Goal: Check status: Check status

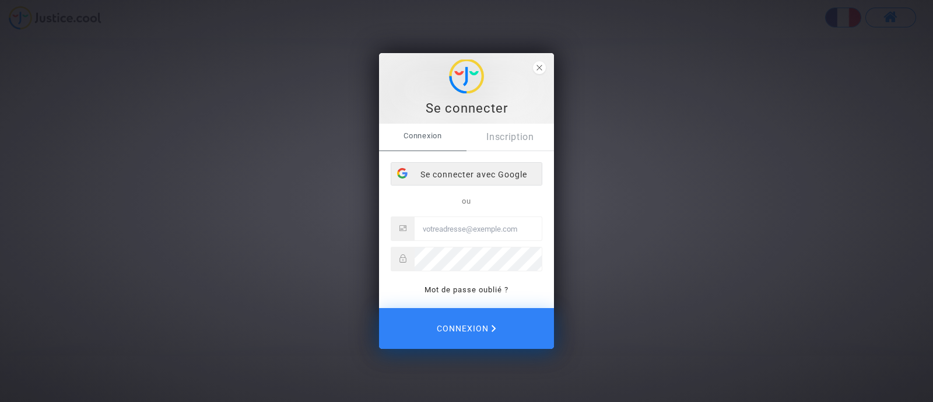
click at [478, 173] on div "Se connecter avec Google" at bounding box center [466, 174] width 151 height 23
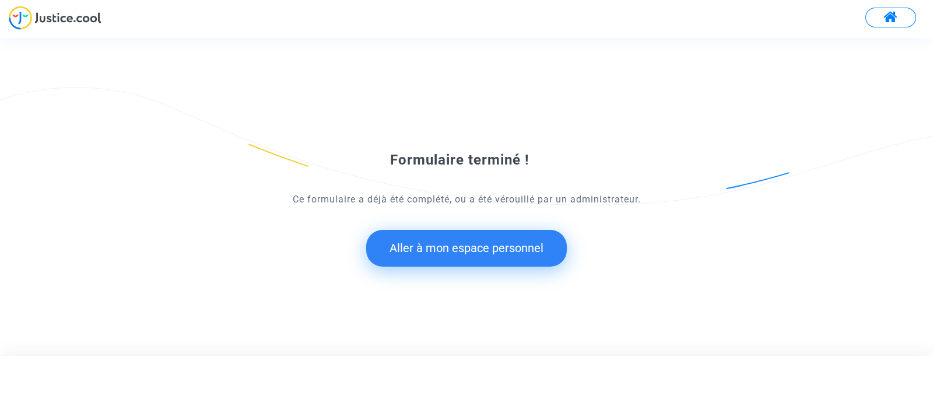
click at [509, 250] on button "Aller à mon espace personnel" at bounding box center [466, 248] width 201 height 36
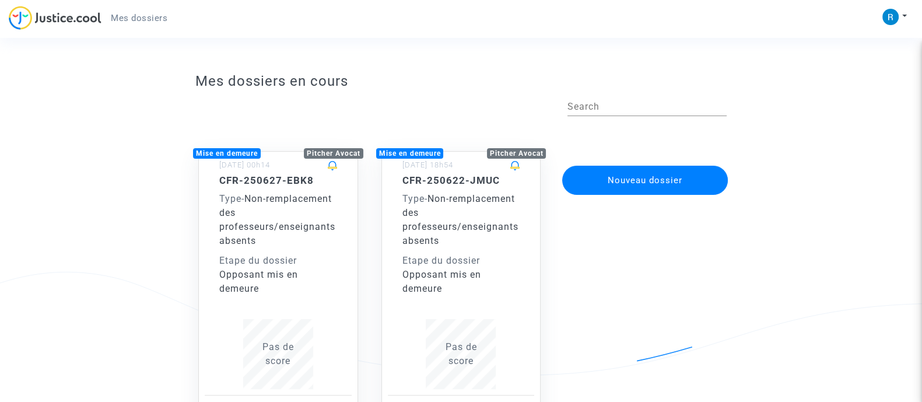
click at [509, 250] on div "CFR-250622-JMUC Type - Non-remplacement des professeurs/enseignants absents Eta…" at bounding box center [462, 234] width 118 height 121
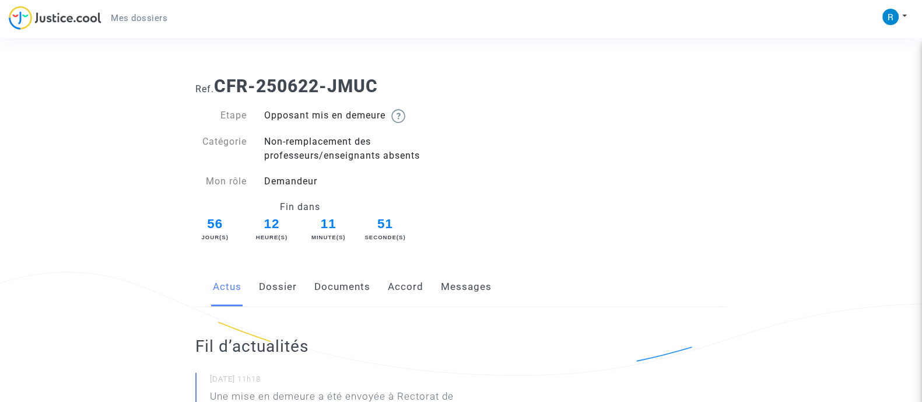
click at [282, 280] on link "Dossier" at bounding box center [278, 287] width 38 height 39
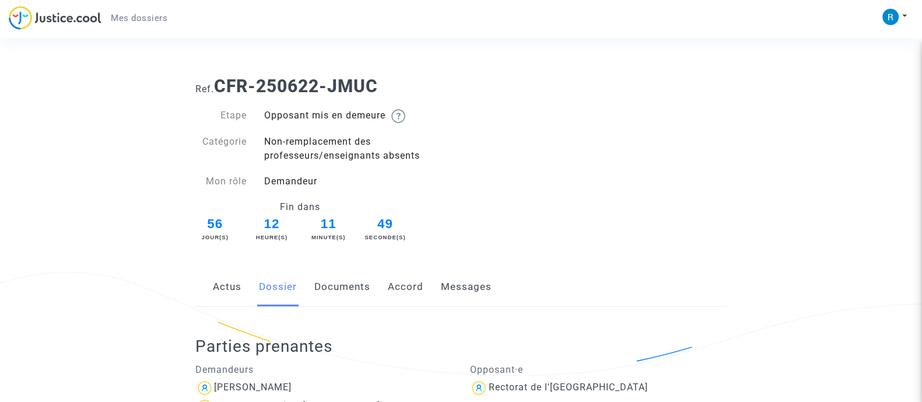
click at [348, 285] on link "Documents" at bounding box center [342, 287] width 56 height 39
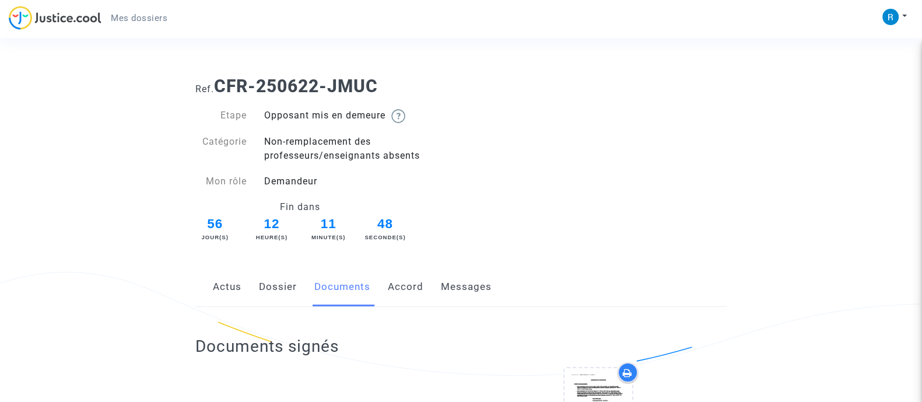
click at [416, 285] on link "Accord" at bounding box center [406, 287] width 36 height 39
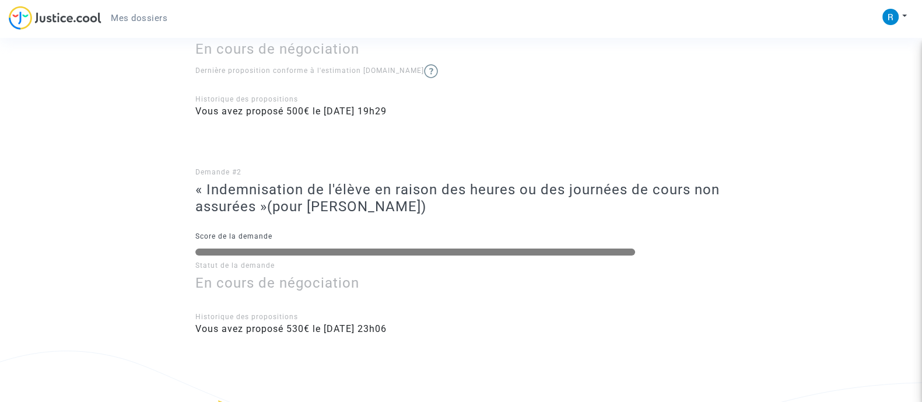
scroll to position [438, 0]
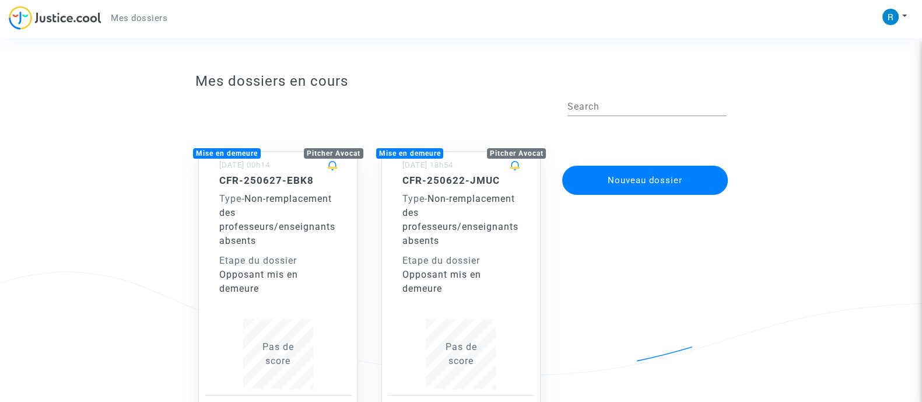
click at [267, 193] on span "Non-remplacement des professeurs/enseignants absents" at bounding box center [277, 219] width 116 height 53
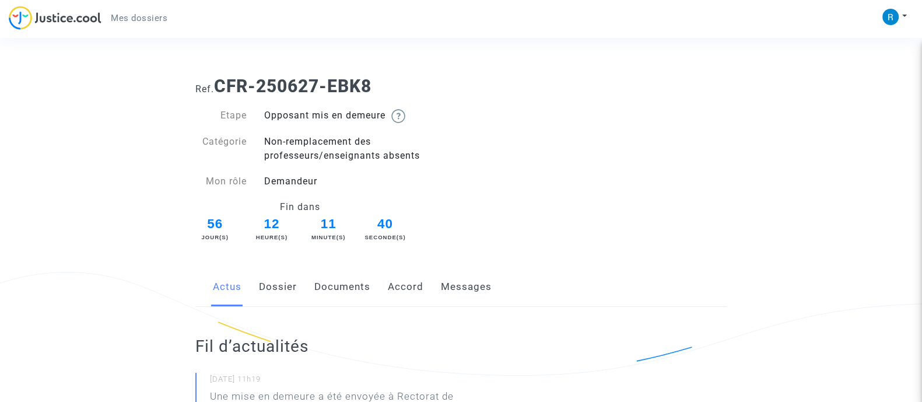
click at [401, 290] on link "Accord" at bounding box center [406, 287] width 36 height 39
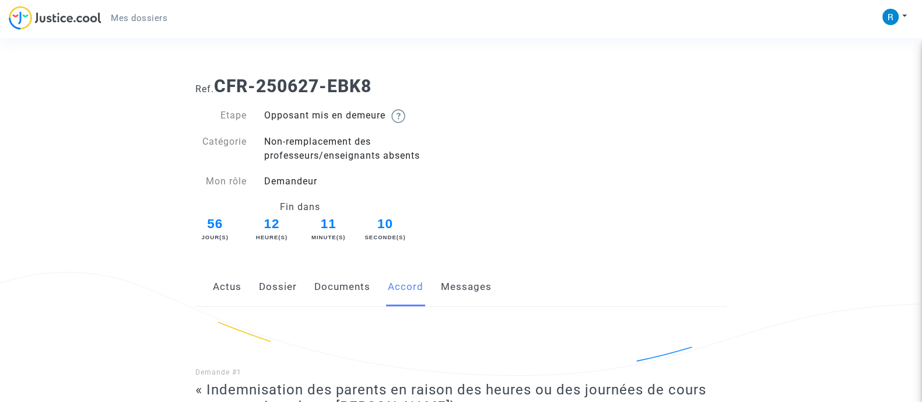
click at [464, 287] on link "Messages" at bounding box center [466, 287] width 51 height 39
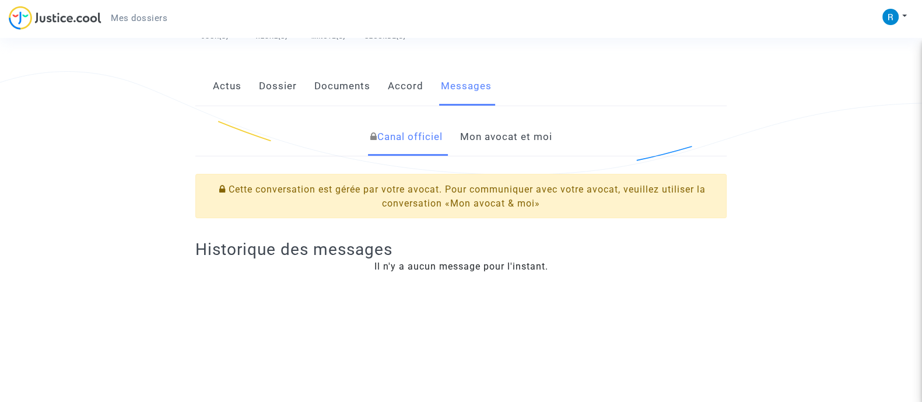
scroll to position [190, 0]
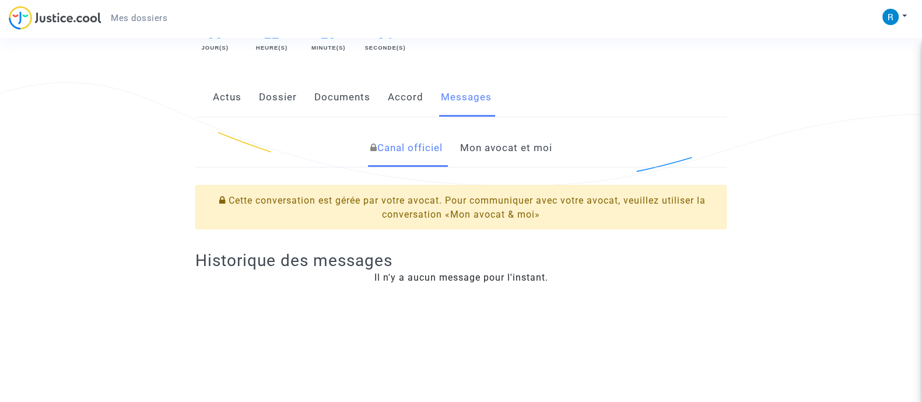
click at [499, 150] on link "Mon avocat et moi" at bounding box center [506, 148] width 92 height 39
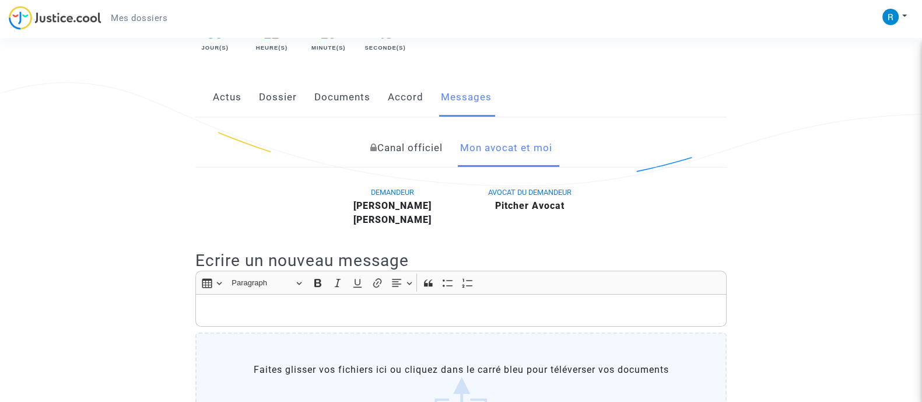
click at [341, 97] on link "Documents" at bounding box center [342, 97] width 56 height 39
